Goal: Information Seeking & Learning: Learn about a topic

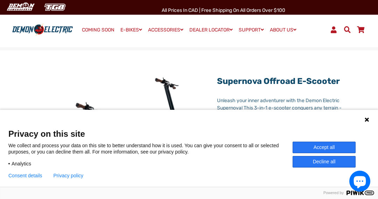
click at [368, 119] on icon at bounding box center [367, 120] width 4 height 4
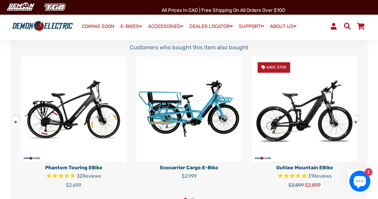
scroll to position [1193, 0]
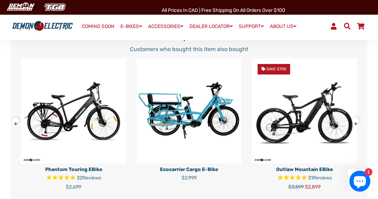
click at [358, 126] on button at bounding box center [358, 119] width 12 height 12
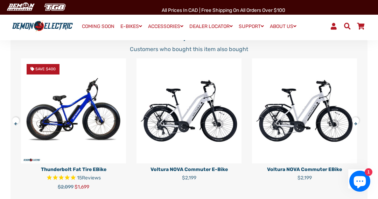
click at [355, 126] on button at bounding box center [358, 119] width 12 height 12
click at [357, 126] on button at bounding box center [358, 119] width 12 height 12
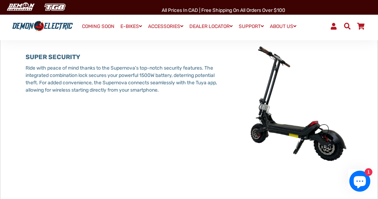
scroll to position [730, 0]
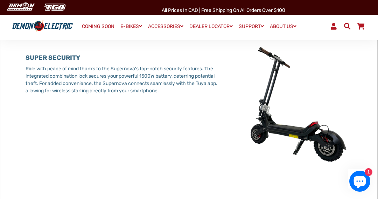
click at [281, 139] on img at bounding box center [298, 104] width 128 height 128
click at [117, 83] on p "Ride with peace of mind thanks to the Supernova's top-notch security features. …" at bounding box center [125, 79] width 198 height 29
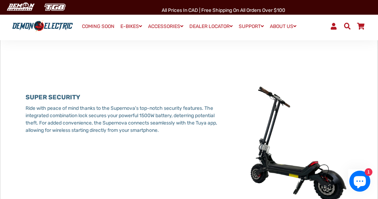
scroll to position [689, 0]
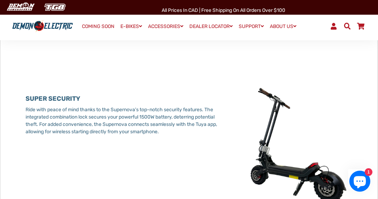
click at [102, 28] on link "COMING SOON" at bounding box center [97, 27] width 37 height 10
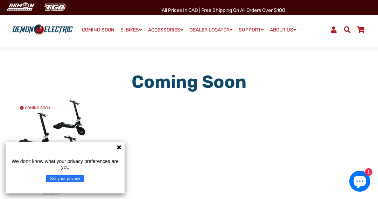
click at [121, 147] on icon at bounding box center [119, 147] width 6 height 6
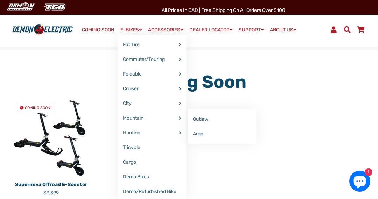
click at [137, 119] on link "Mountain" at bounding box center [152, 118] width 68 height 15
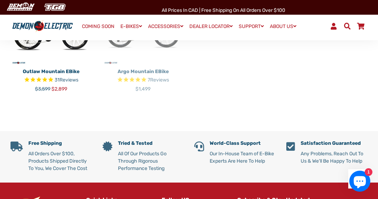
scroll to position [258, 0]
